Goal: Task Accomplishment & Management: Use online tool/utility

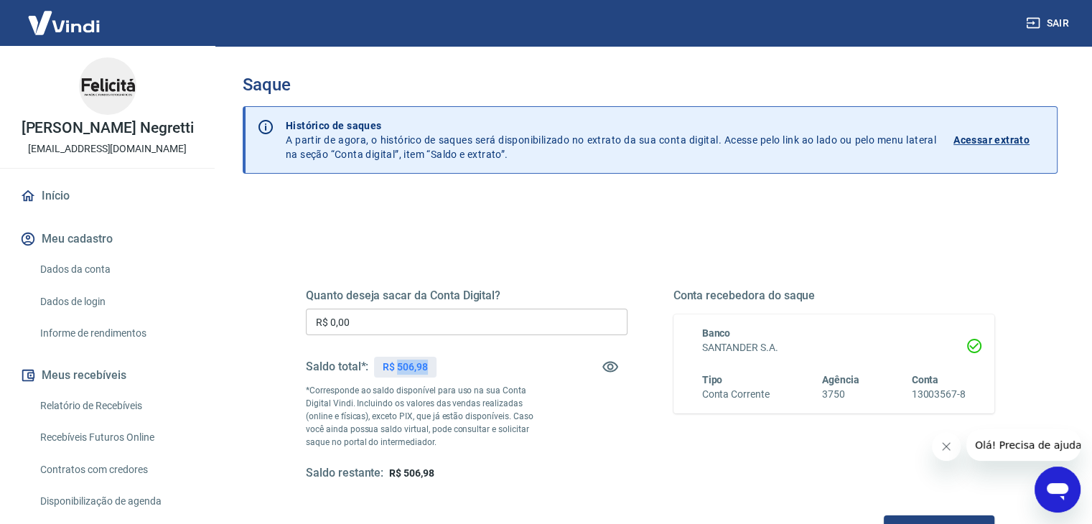
drag, startPoint x: 427, startPoint y: 365, endPoint x: 399, endPoint y: 365, distance: 28.0
click at [399, 365] on p "R$ 506,98" at bounding box center [405, 367] width 45 height 15
copy p "506,98"
drag, startPoint x: 304, startPoint y: 323, endPoint x: 218, endPoint y: 312, distance: 87.6
click at [213, 318] on div "Sair Tiago Ferrar Negretti tray.felicita@gmail.com Início Meu cadastro Dados da…" at bounding box center [546, 262] width 1092 height 524
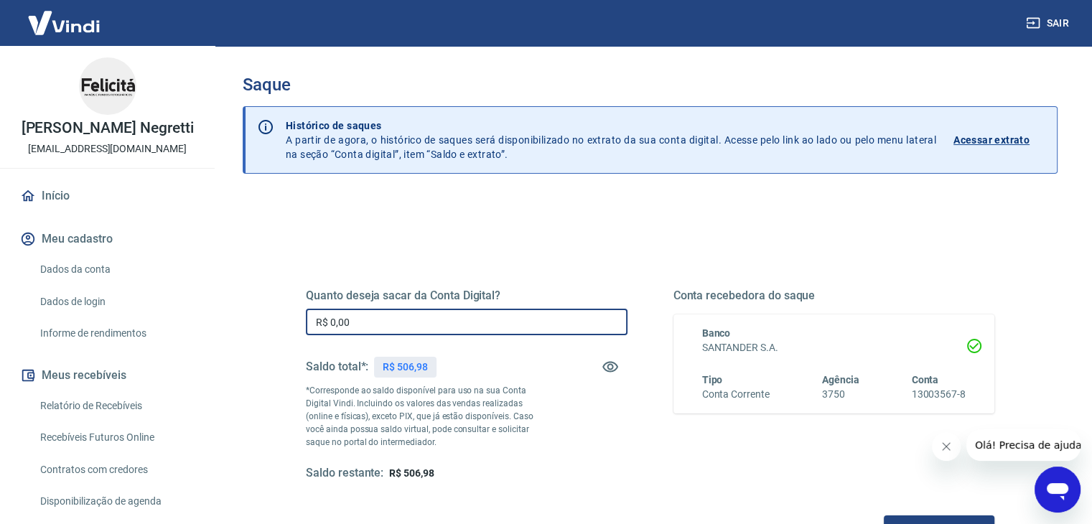
paste input "506,98"
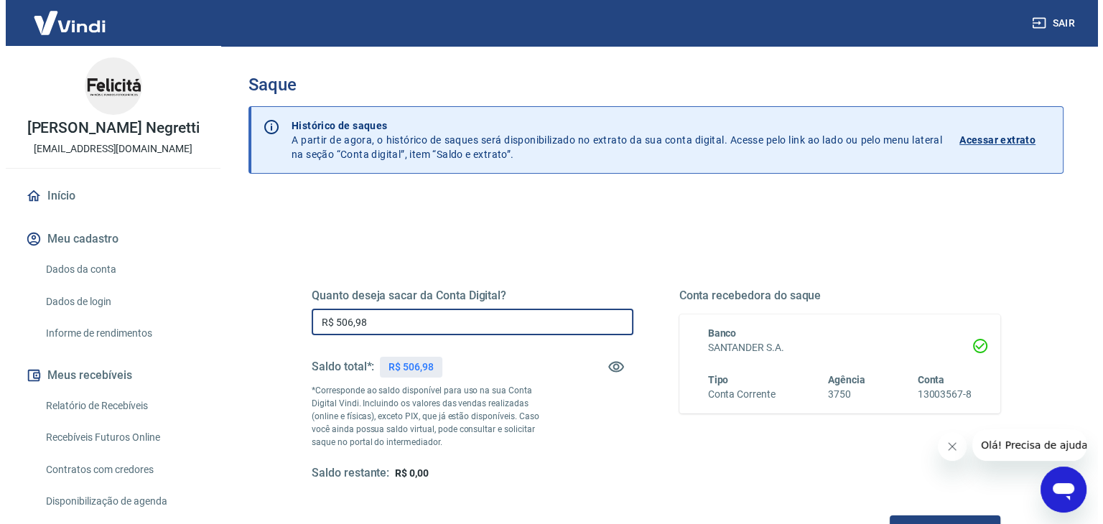
scroll to position [144, 0]
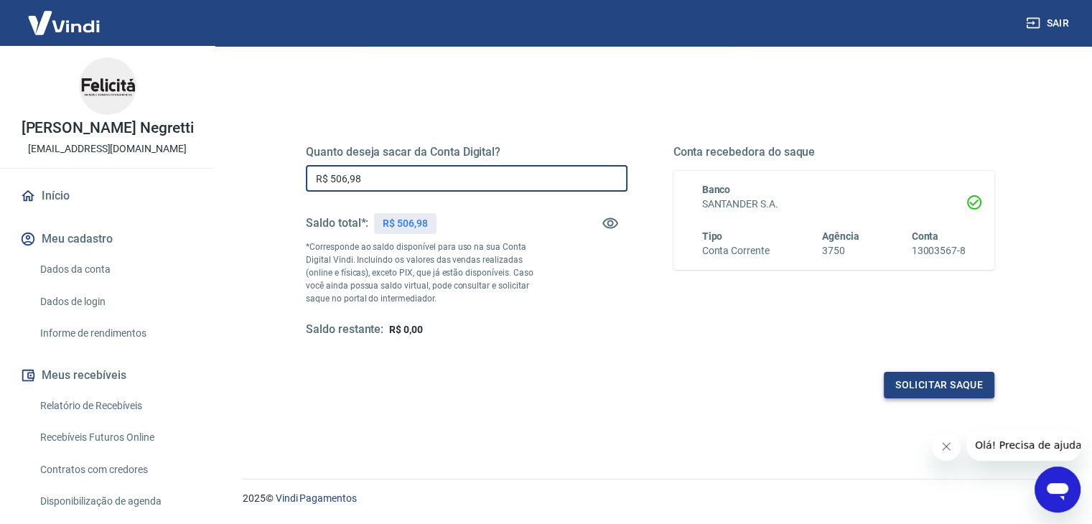
type input "R$ 506,98"
click at [893, 378] on button "Solicitar saque" at bounding box center [939, 385] width 111 height 27
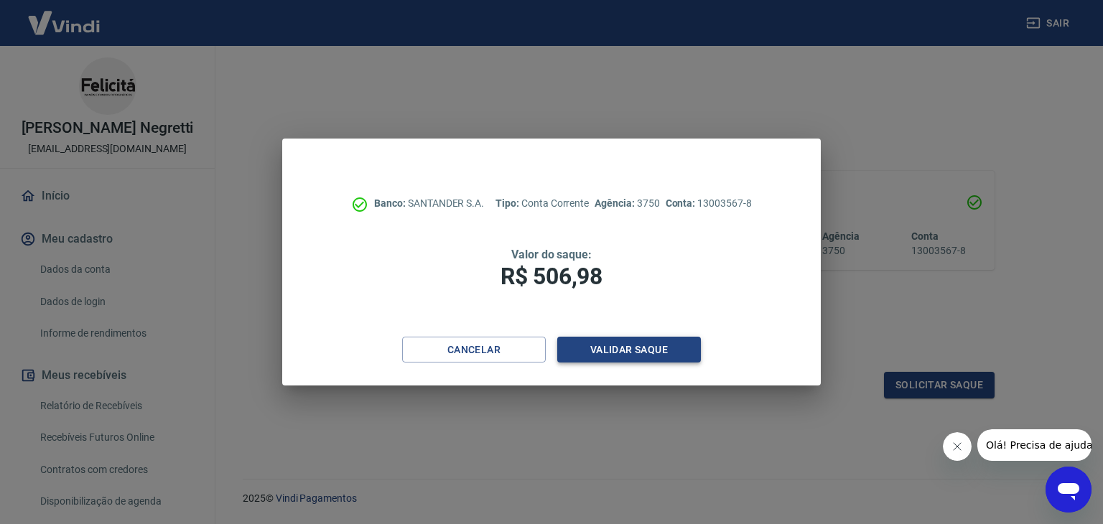
click at [661, 350] on button "Validar saque" at bounding box center [629, 350] width 144 height 27
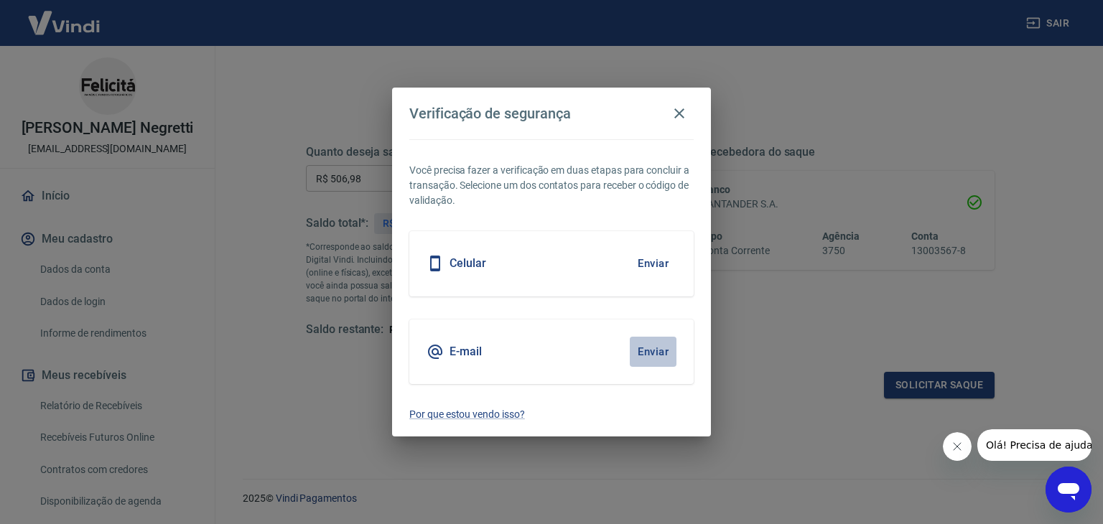
click at [660, 344] on button "Enviar" at bounding box center [653, 352] width 47 height 30
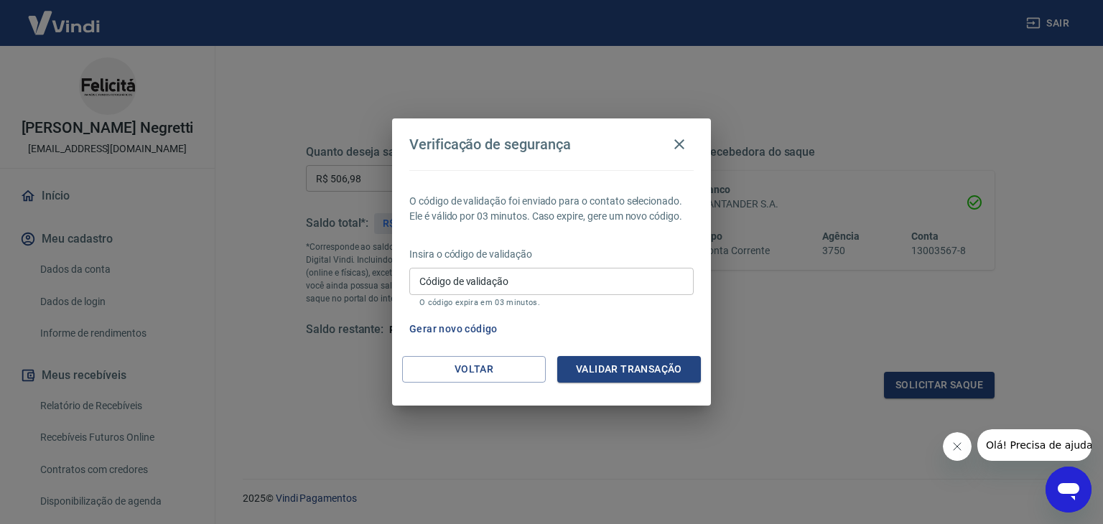
drag, startPoint x: 538, startPoint y: 276, endPoint x: 549, endPoint y: 289, distance: 16.8
click at [538, 276] on input "Código de validação" at bounding box center [551, 281] width 284 height 27
paste input "172894"
type input "172894"
click at [649, 356] on button "Validar transação" at bounding box center [629, 369] width 144 height 27
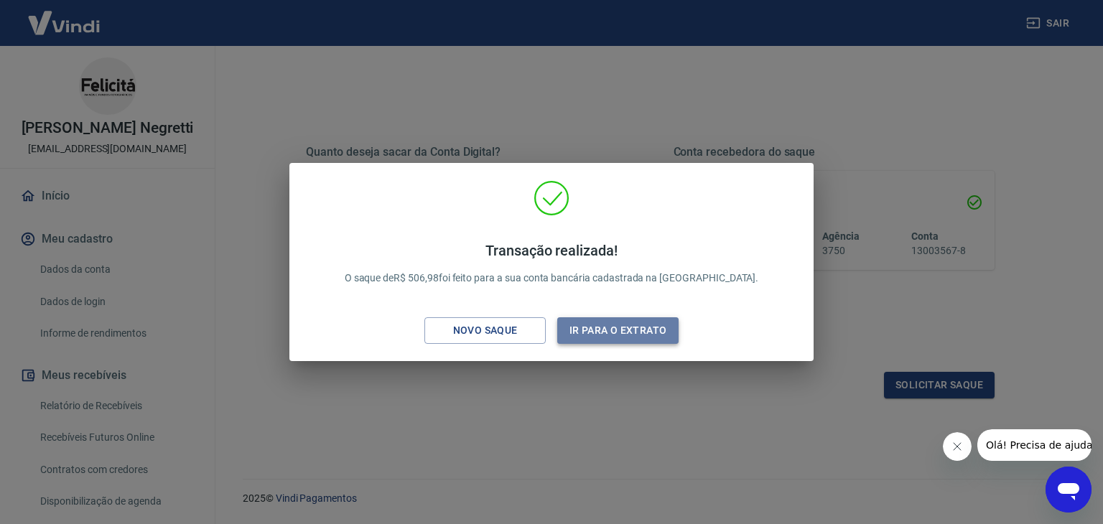
click at [620, 333] on button "Ir para o extrato" at bounding box center [617, 330] width 121 height 27
